Goal: Find specific page/section: Find specific page/section

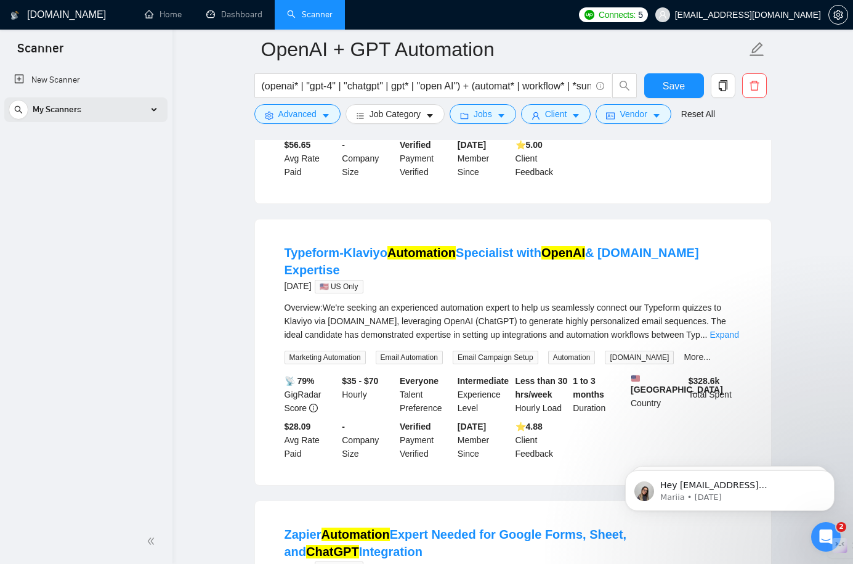
click at [54, 115] on span "My Scanners" at bounding box center [57, 109] width 49 height 25
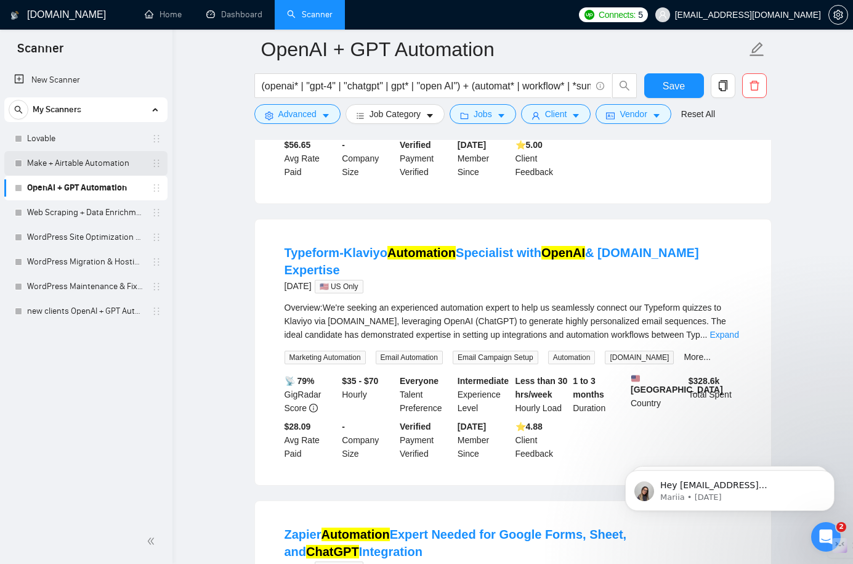
click at [70, 162] on link "Make + Airtable Automation" at bounding box center [85, 163] width 117 height 25
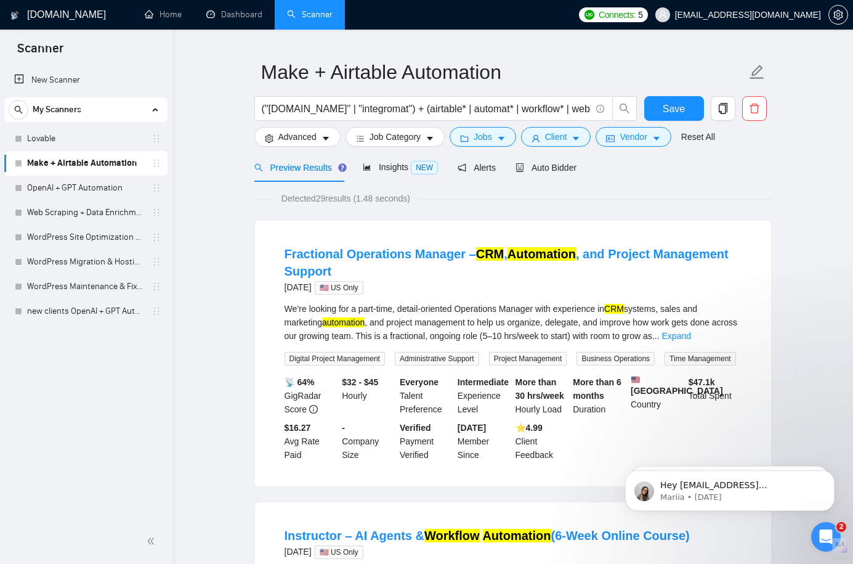
scroll to position [179, 0]
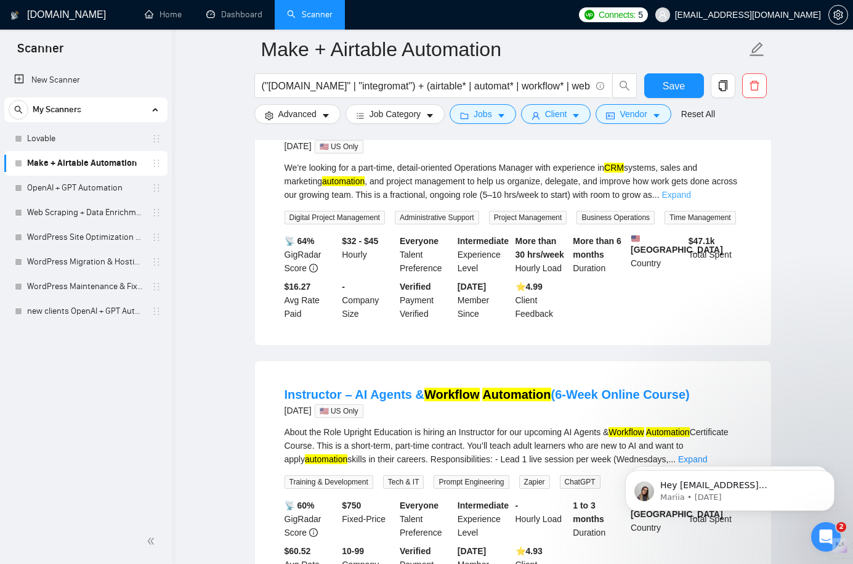
click at [691, 194] on link "Expand" at bounding box center [676, 195] width 29 height 10
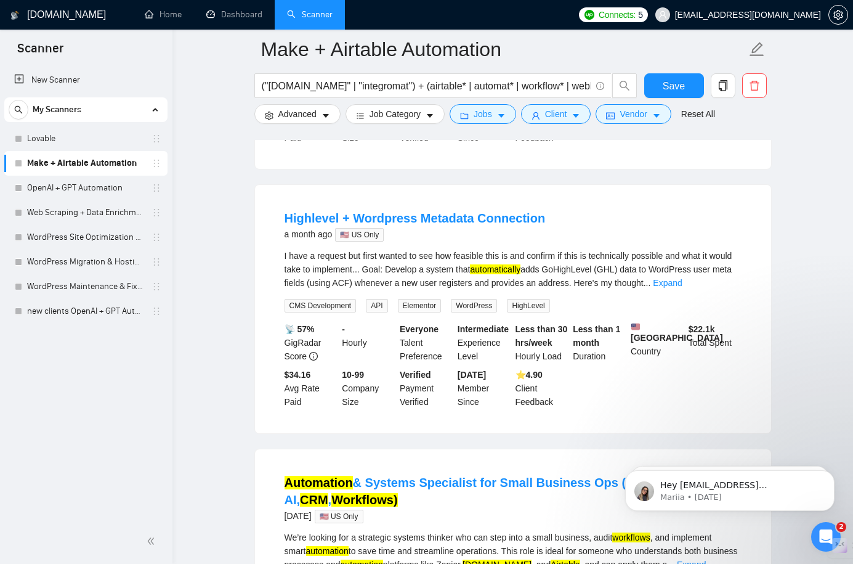
scroll to position [1724, 0]
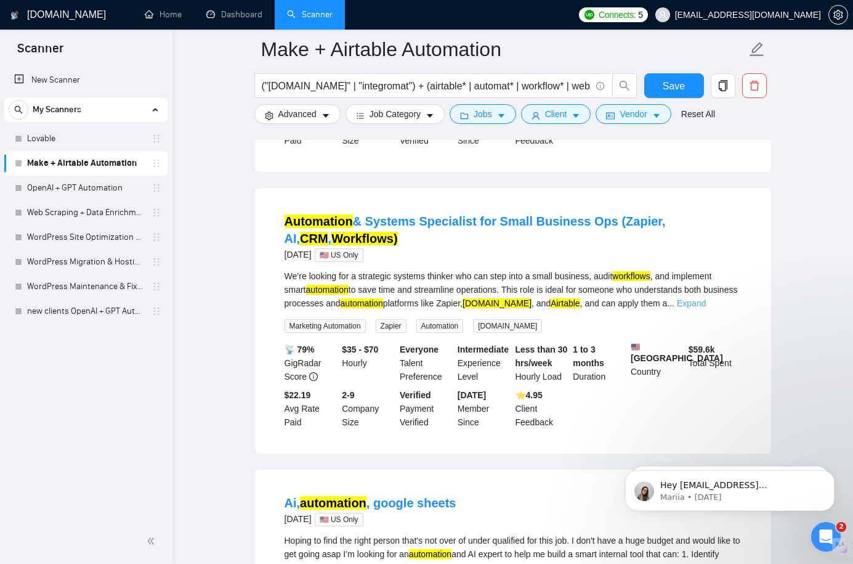
click at [706, 308] on link "Expand" at bounding box center [691, 303] width 29 height 10
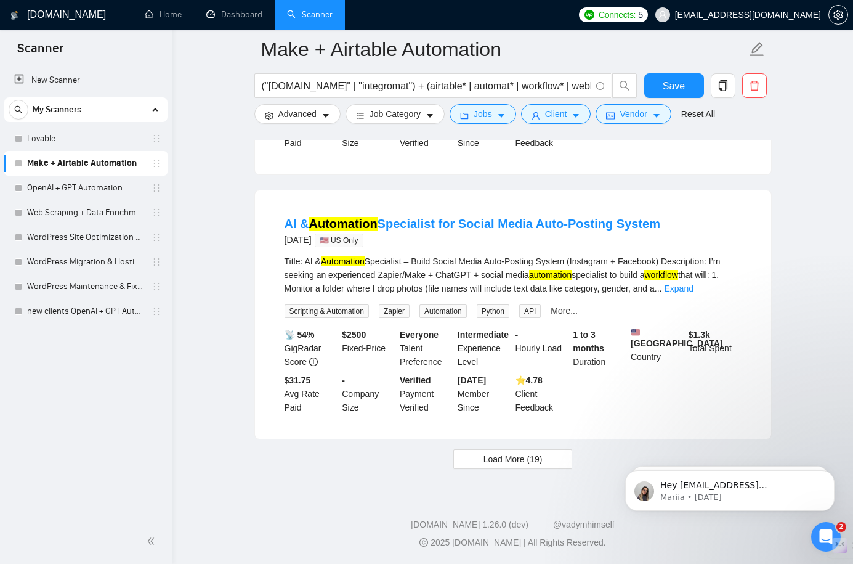
scroll to position [3003, 0]
click at [94, 185] on link "OpenAI + GPT Automation" at bounding box center [85, 188] width 117 height 25
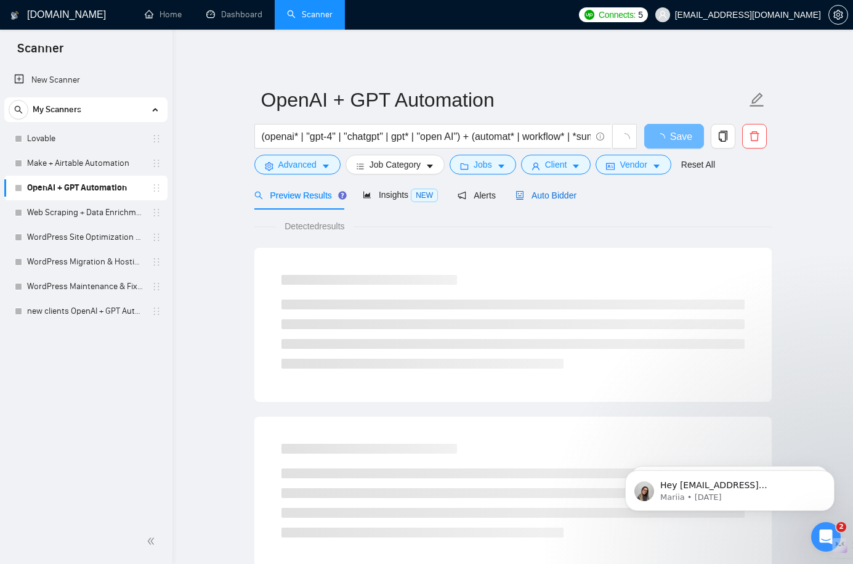
click at [554, 198] on span "Auto Bidder" at bounding box center [546, 195] width 61 height 10
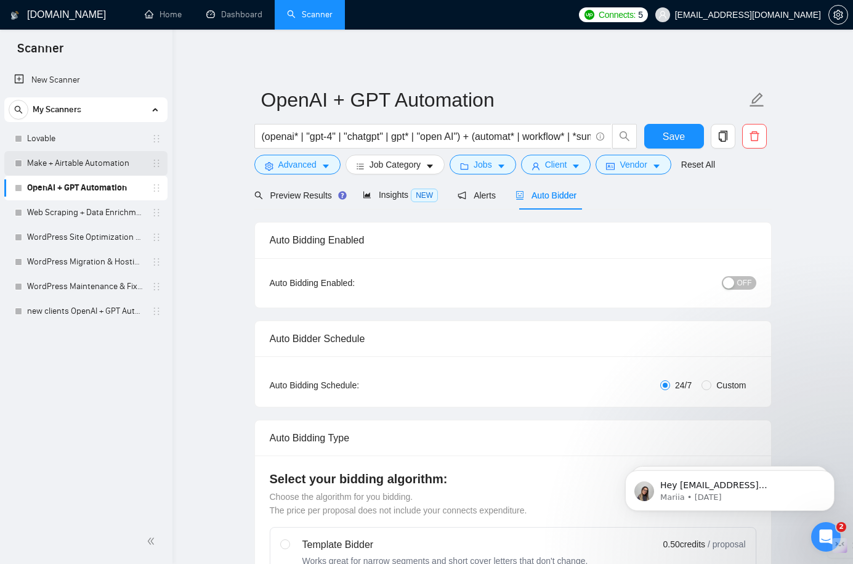
click at [74, 166] on link "Make + Airtable Automation" at bounding box center [85, 163] width 117 height 25
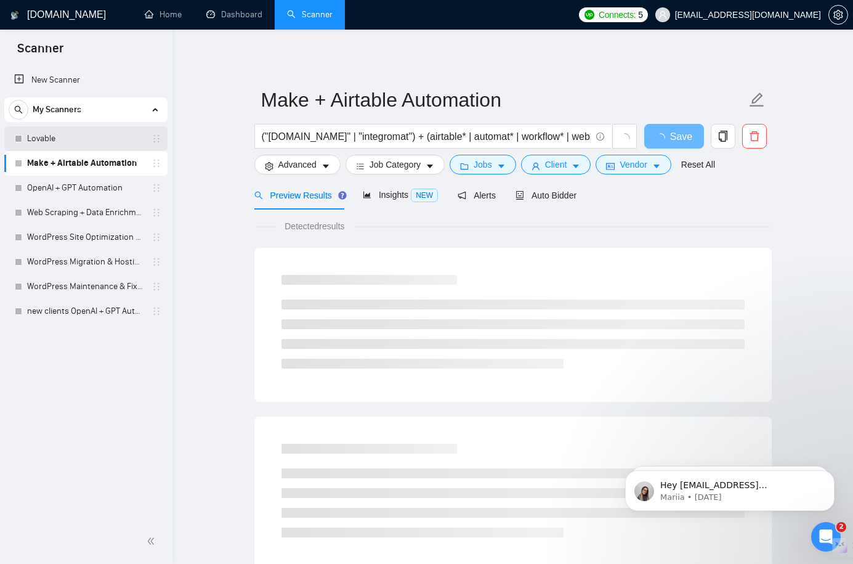
click at [92, 145] on link "Lovable" at bounding box center [85, 138] width 117 height 25
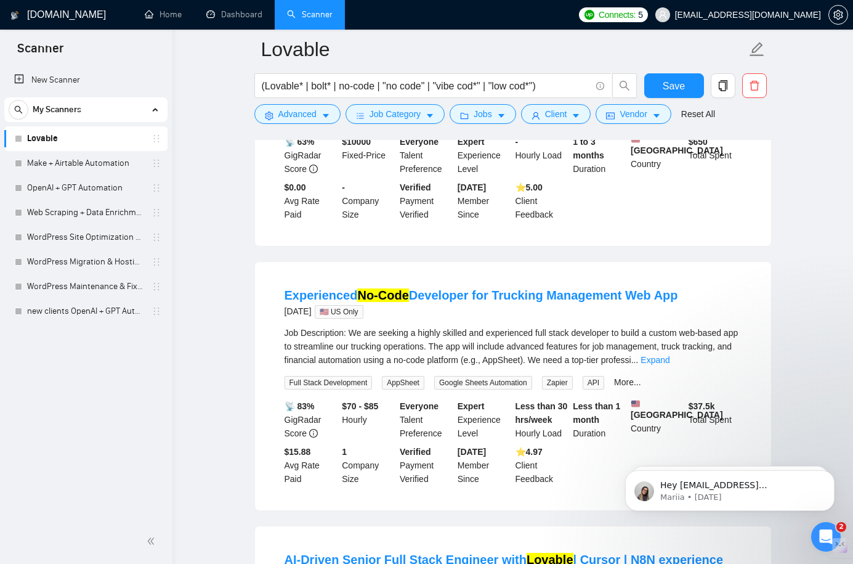
scroll to position [362, 0]
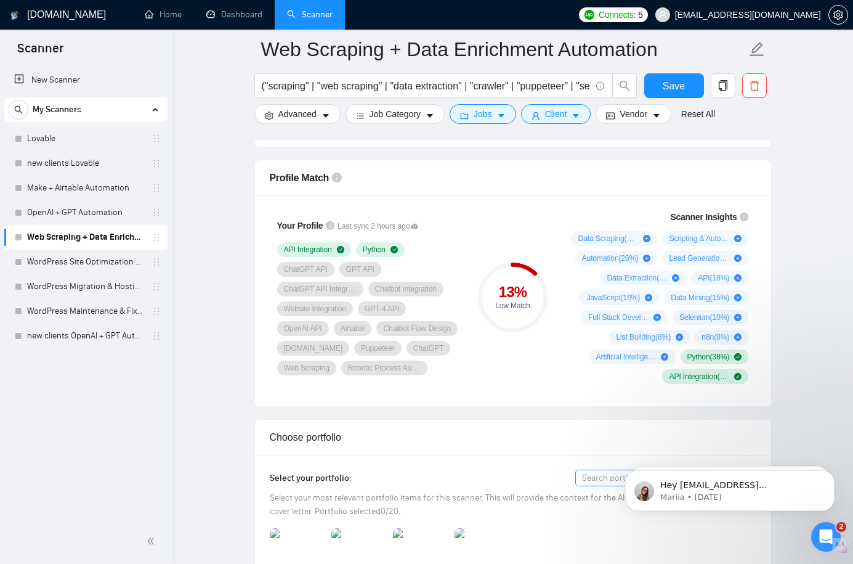
click at [464, 179] on div "Profile Match" at bounding box center [513, 177] width 487 height 35
